Goal: Task Accomplishment & Management: Use online tool/utility

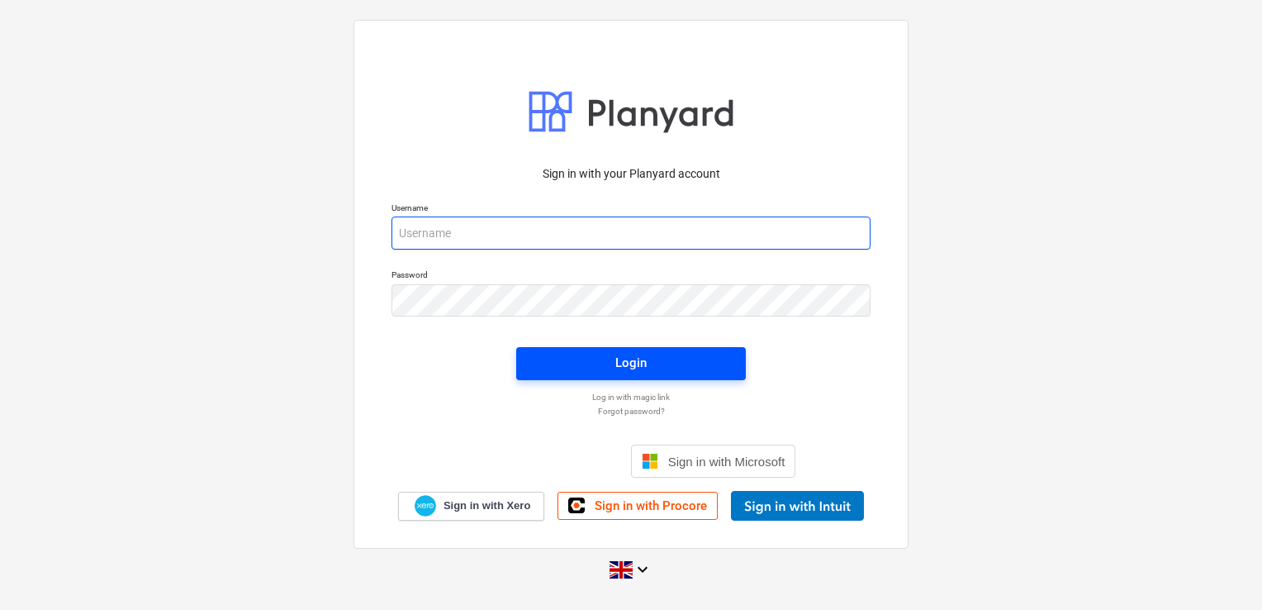
type input "[PERSON_NAME][EMAIL_ADDRESS][DOMAIN_NAME]"
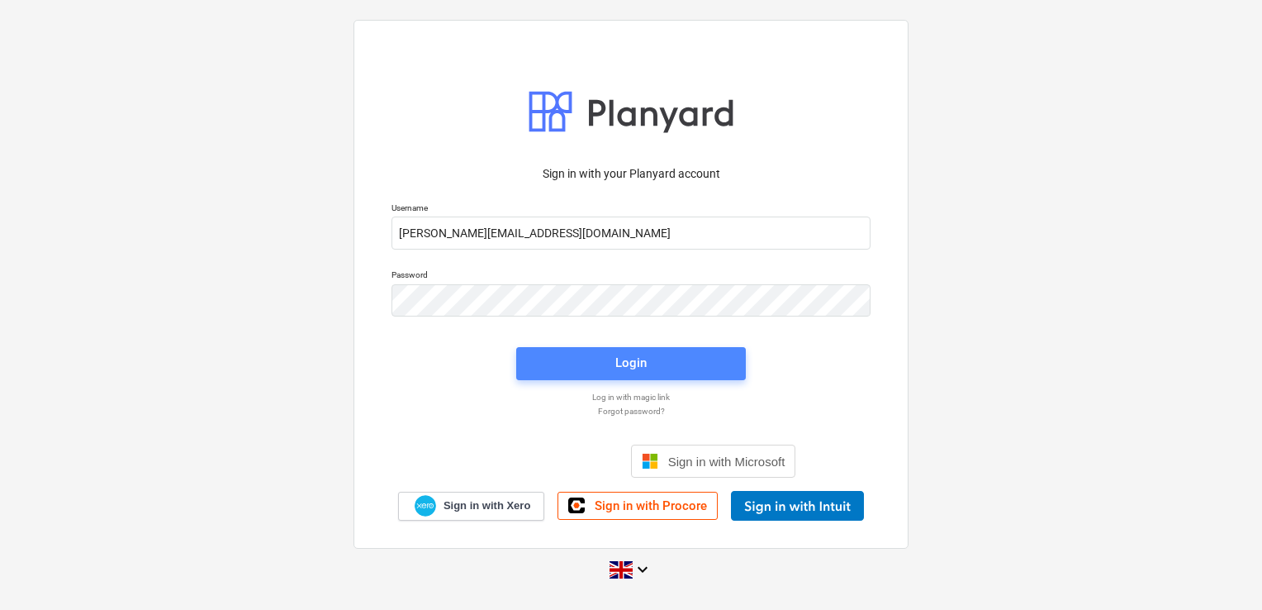
click at [605, 368] on span "Login" at bounding box center [631, 362] width 190 height 21
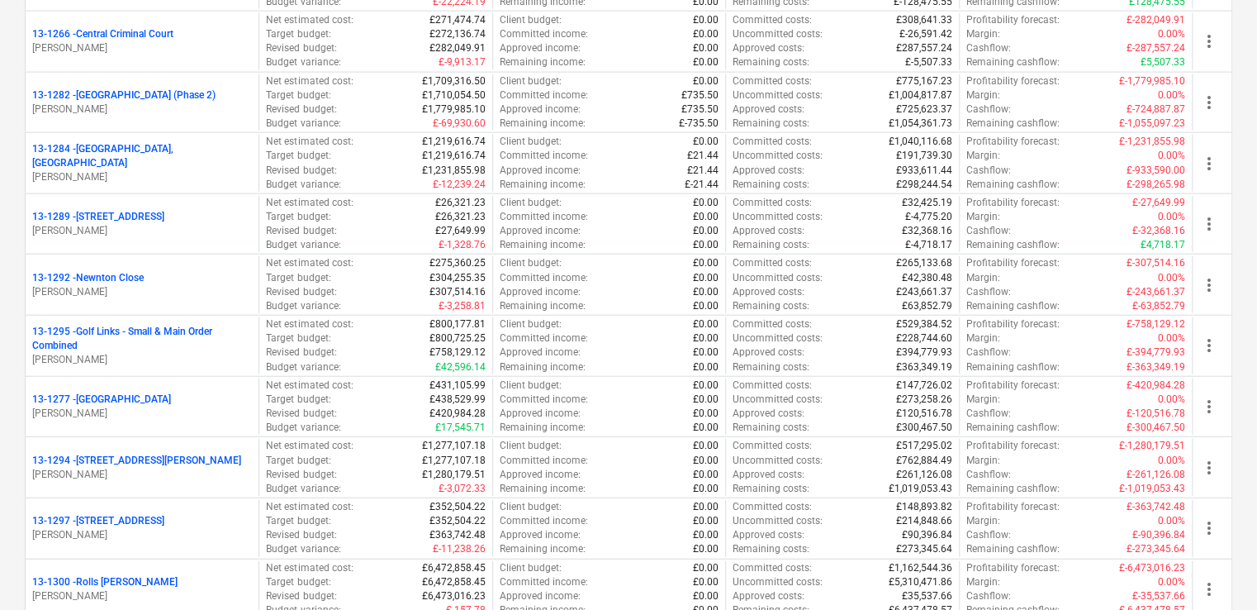
scroll to position [2033, 0]
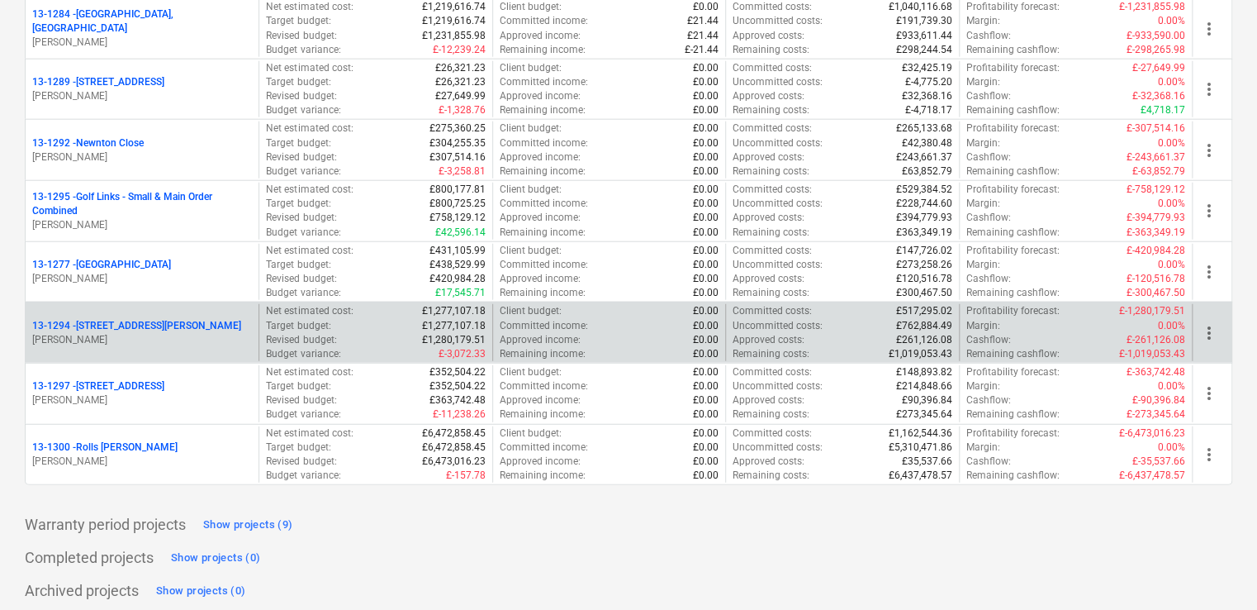
click at [126, 333] on p "[PERSON_NAME]" at bounding box center [142, 340] width 220 height 14
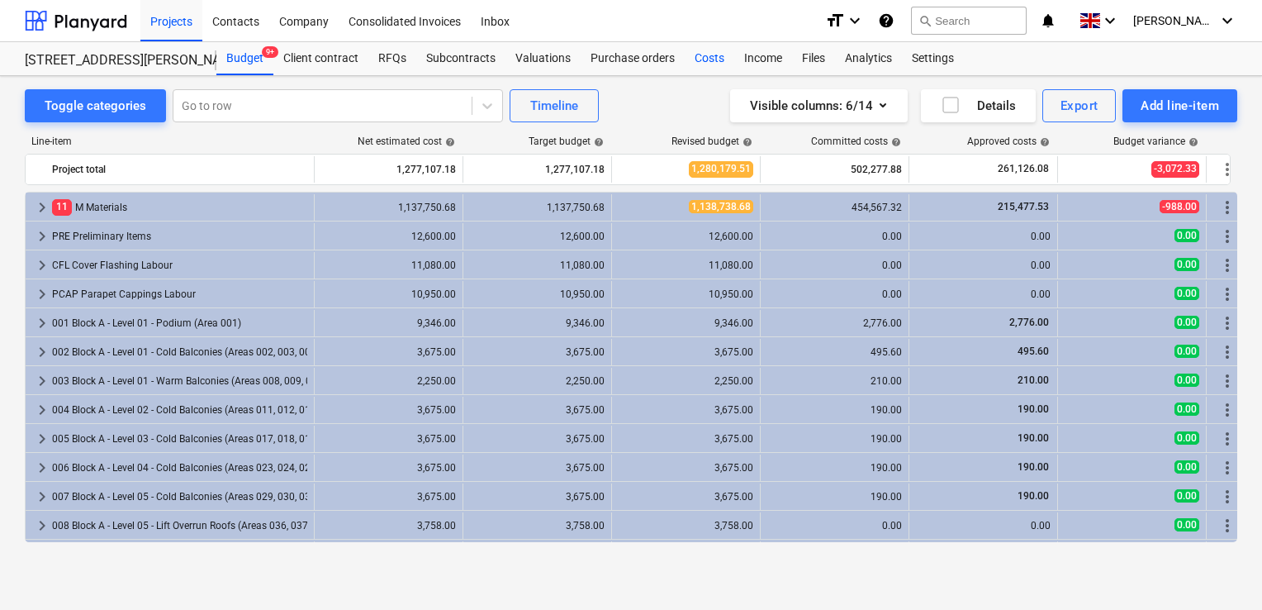
click at [709, 61] on div "Costs" at bounding box center [710, 58] width 50 height 33
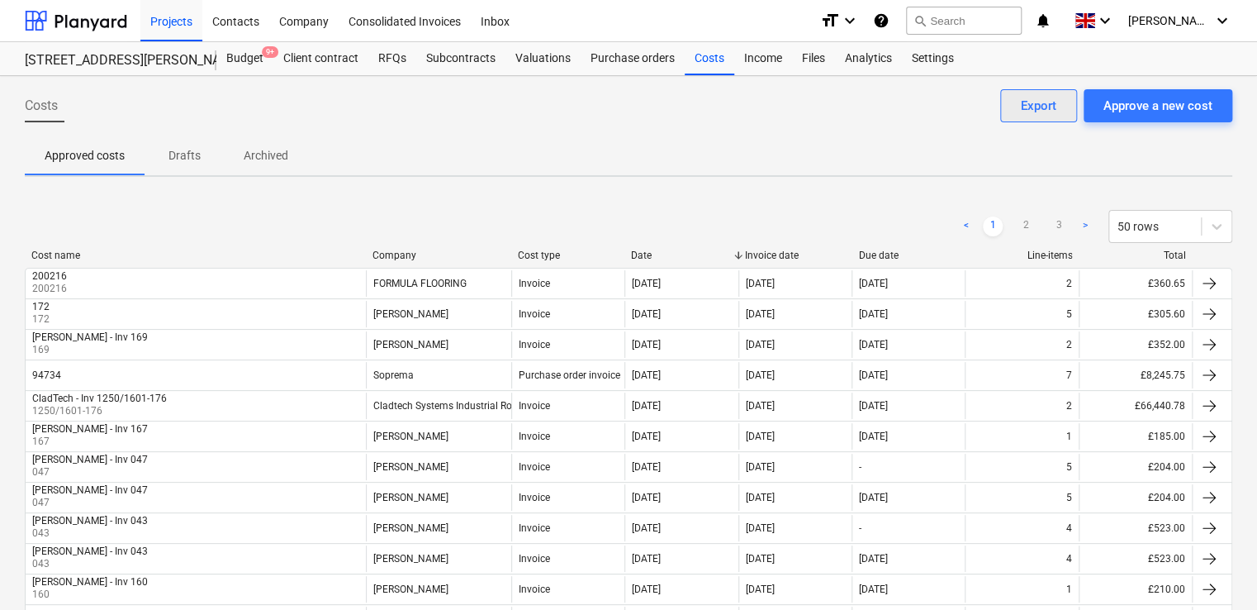
click at [1054, 102] on div "Export" at bounding box center [1039, 105] width 36 height 21
click at [997, 170] on div "Approved costs Drafts Archived" at bounding box center [628, 155] width 1207 height 40
